Goal: Find specific page/section: Find specific page/section

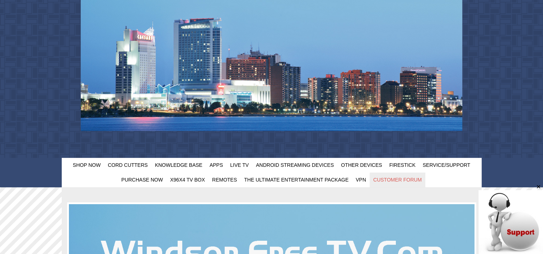
scroll to position [108, 0]
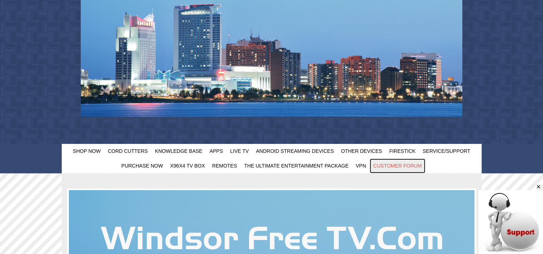
click at [395, 166] on span "Customer Forum" at bounding box center [397, 166] width 48 height 6
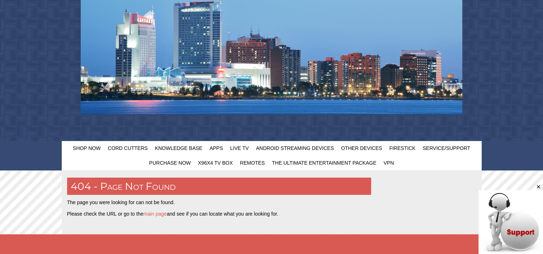
scroll to position [108, 0]
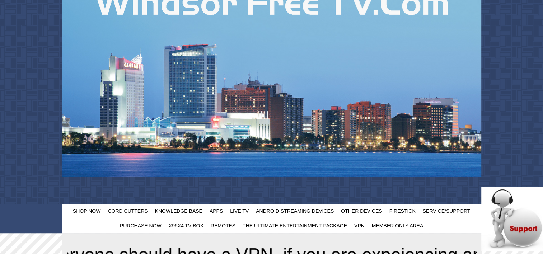
scroll to position [143, 0]
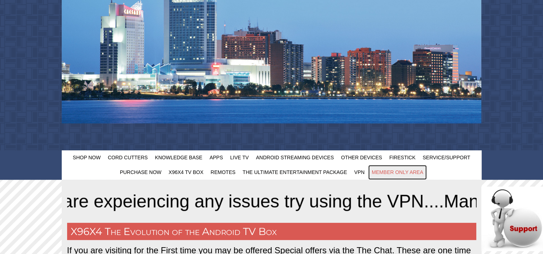
click at [390, 171] on span "Member Only Area" at bounding box center [397, 172] width 51 height 6
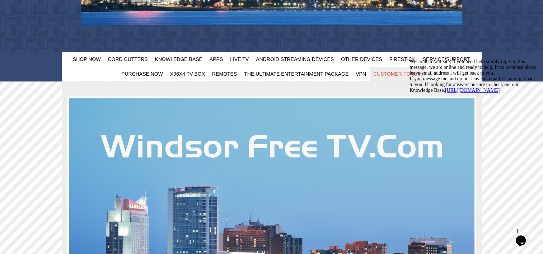
scroll to position [215, 0]
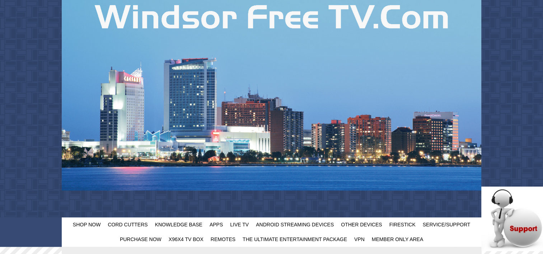
scroll to position [143, 0]
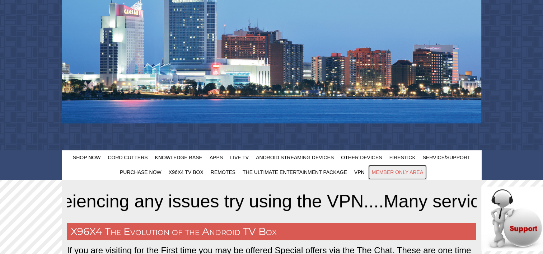
click at [396, 172] on span "Member Only Area" at bounding box center [397, 172] width 51 height 6
